Goal: Information Seeking & Learning: Learn about a topic

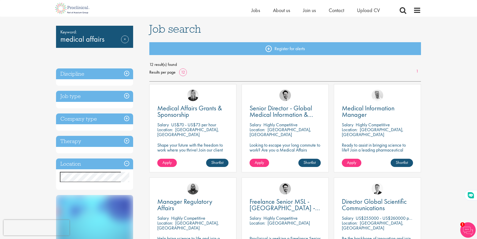
scroll to position [32, 0]
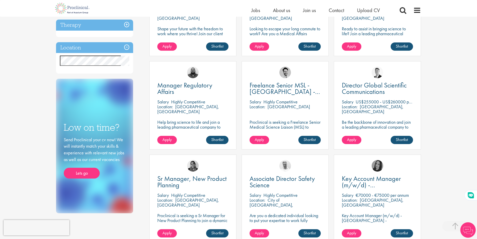
scroll to position [148, 0]
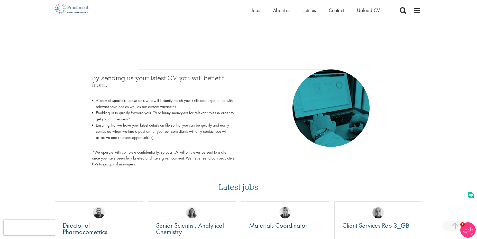
scroll to position [190, 0]
